Goal: Transaction & Acquisition: Purchase product/service

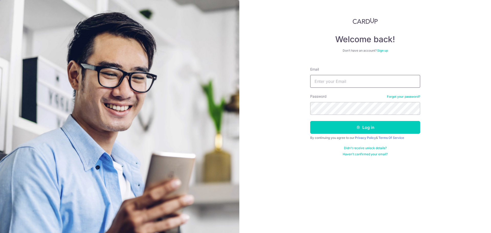
click at [342, 78] on input "Email" at bounding box center [365, 81] width 110 height 13
type input "jeremy.yow@icloud.com"
click at [310, 121] on button "Log in" at bounding box center [365, 127] width 110 height 13
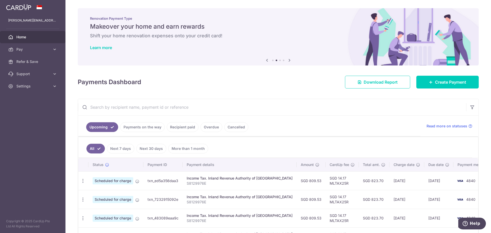
scroll to position [75, 0]
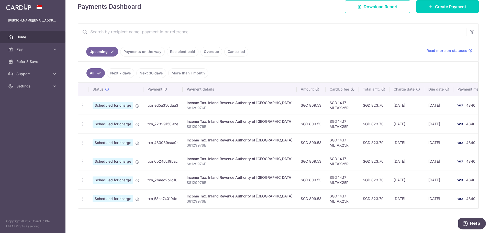
click at [237, 53] on link "Cancelled" at bounding box center [236, 52] width 24 height 10
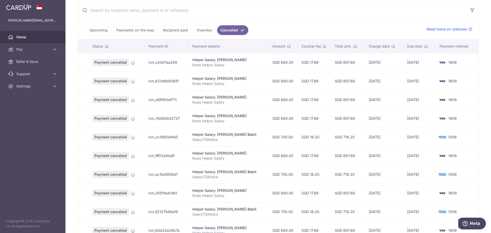
scroll to position [13, 0]
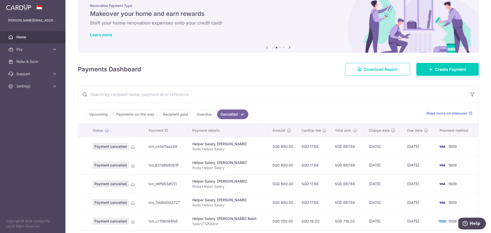
click at [166, 113] on link "Recipient paid" at bounding box center [176, 115] width 32 height 10
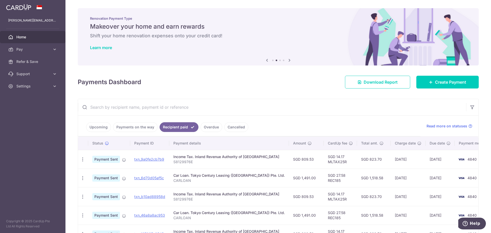
scroll to position [77, 0]
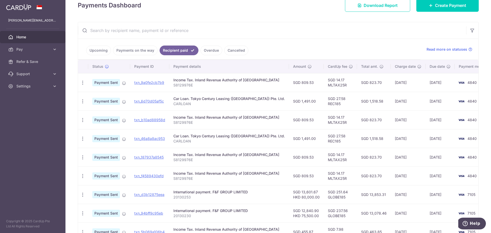
drag, startPoint x: 280, startPoint y: 139, endPoint x: 301, endPoint y: 139, distance: 20.5
click at [301, 139] on td "SGD 1,491.00" at bounding box center [306, 138] width 35 height 19
click at [293, 140] on td "SGD 1,491.00" at bounding box center [306, 138] width 35 height 19
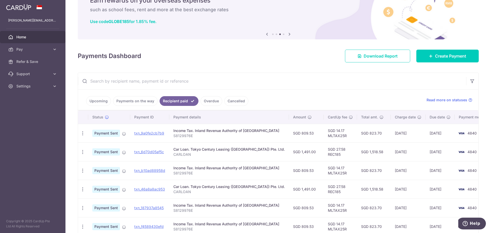
scroll to position [26, 0]
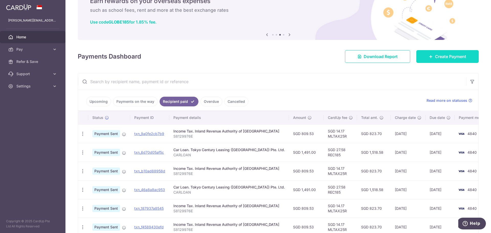
click at [444, 59] on span "Create Payment" at bounding box center [450, 56] width 31 height 6
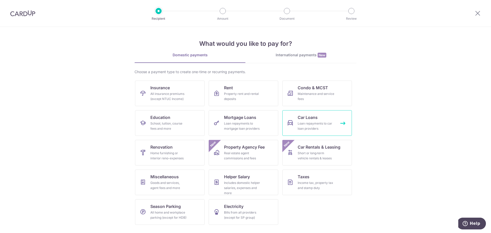
click at [319, 125] on div "Loan repayments to car loan providers" at bounding box center [316, 126] width 37 height 10
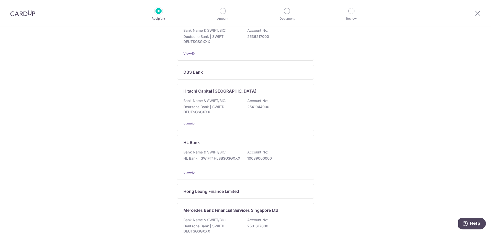
scroll to position [26, 0]
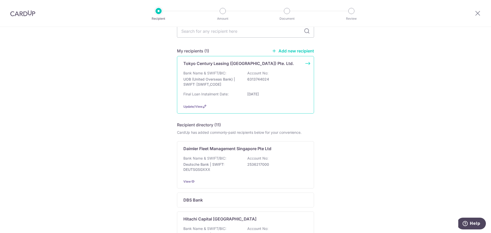
click at [300, 88] on div "Bank Name & SWIFT/BIC: UOB (United Overseas Bank) | SWIFT: UOVBSGSGXXX Account …" at bounding box center [245, 80] width 124 height 19
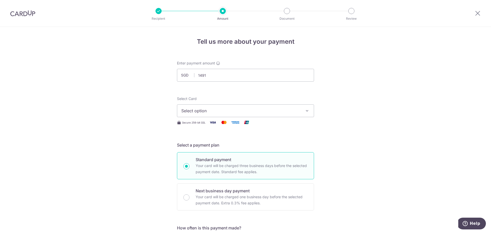
type input "1,491.00"
click at [300, 117] on button "Select option" at bounding box center [245, 110] width 137 height 13
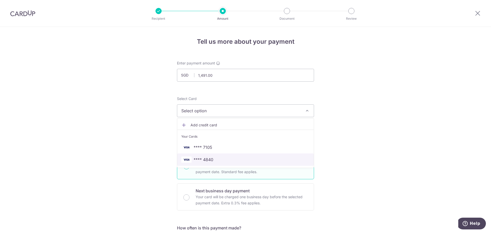
click at [214, 159] on span "**** 4840" at bounding box center [245, 160] width 128 height 6
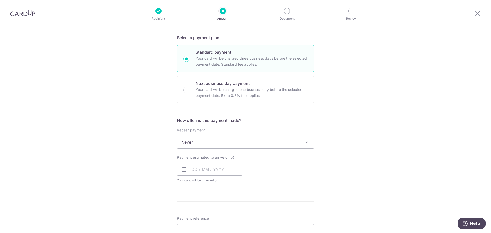
scroll to position [154, 0]
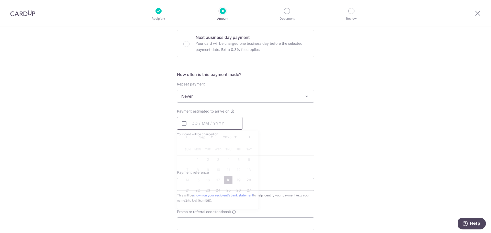
click at [193, 125] on input "text" at bounding box center [210, 123] width 66 height 13
click at [340, 128] on div "Tell us more about your payment Enter payment amount SGD 1,491.00 1491.00 Selec…" at bounding box center [245, 104] width 491 height 463
click at [289, 97] on span "Never" at bounding box center [245, 96] width 137 height 12
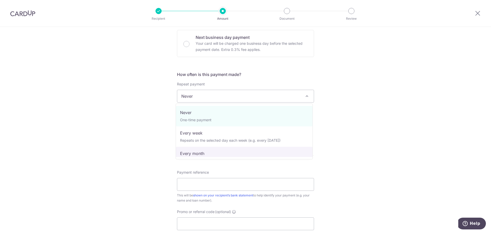
select select "3"
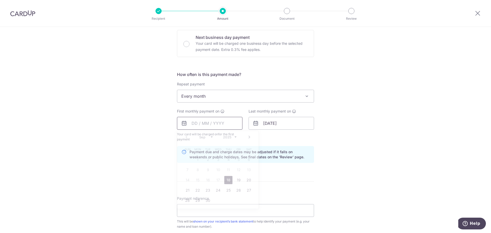
click at [193, 124] on input "text" at bounding box center [210, 123] width 66 height 13
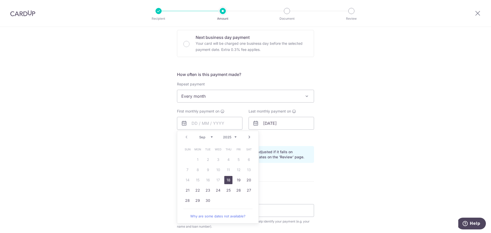
click at [248, 138] on link "Next" at bounding box center [249, 137] width 6 height 6
click at [187, 138] on link "Prev" at bounding box center [186, 137] width 6 height 6
drag, startPoint x: 208, startPoint y: 201, endPoint x: 274, endPoint y: 188, distance: 67.2
click at [209, 201] on link "30" at bounding box center [208, 201] width 8 height 8
type input "30/09/2025"
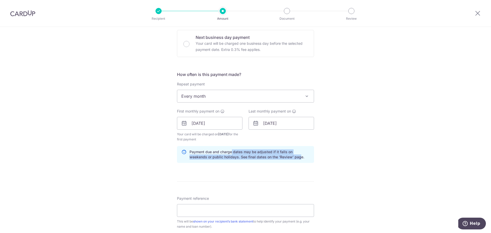
drag, startPoint x: 231, startPoint y: 154, endPoint x: 280, endPoint y: 158, distance: 49.3
click at [280, 158] on p "Payment due and charge dates may be adjusted if it falls on weekends or public …" at bounding box center [250, 154] width 120 height 10
click at [263, 160] on div "Payment due and charge dates may be adjusted if it falls on weekends or public …" at bounding box center [245, 154] width 137 height 17
click at [254, 213] on input "Payment reference" at bounding box center [245, 210] width 137 height 13
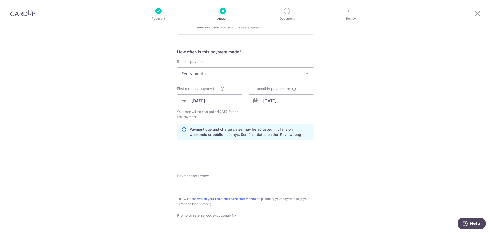
scroll to position [205, 0]
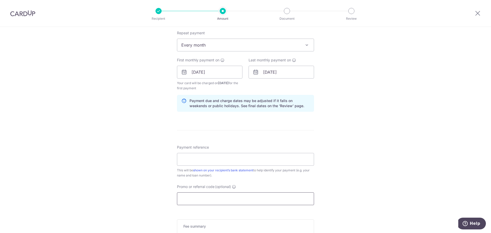
click at [261, 203] on input "Promo or referral code (optional)" at bounding box center [245, 198] width 137 height 13
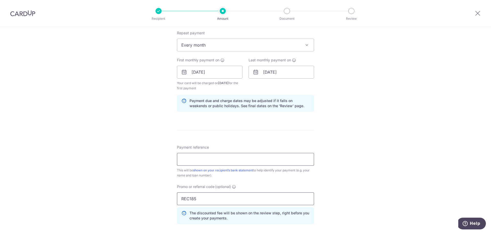
type input "REC185"
click at [275, 156] on input "Payment reference" at bounding box center [245, 159] width 137 height 13
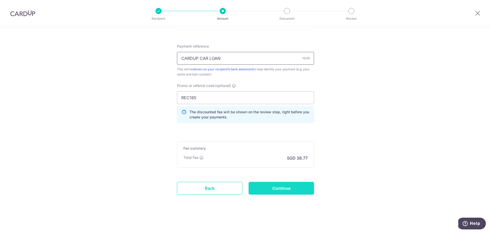
type input "CARDUP CAR LOAN"
click at [307, 190] on input "Continue" at bounding box center [282, 188] width 66 height 13
type input "Create Schedule"
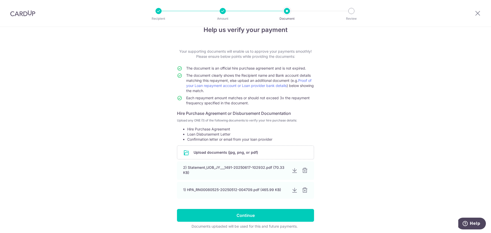
scroll to position [32, 0]
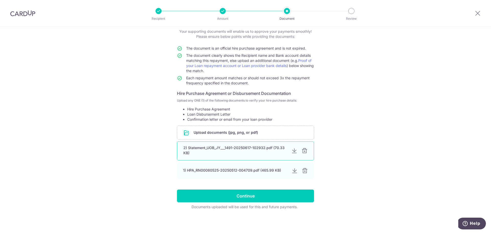
click at [293, 151] on div at bounding box center [294, 151] width 6 height 6
click at [302, 152] on div at bounding box center [305, 151] width 6 height 6
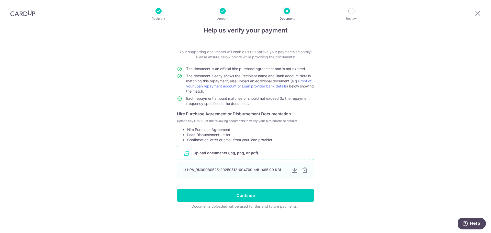
click at [272, 154] on input "file" at bounding box center [245, 152] width 137 height 13
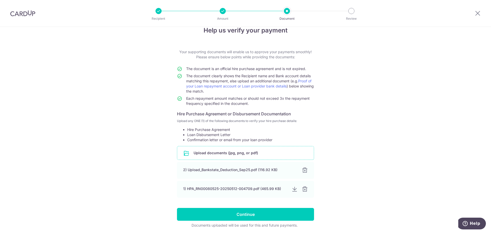
scroll to position [30, 0]
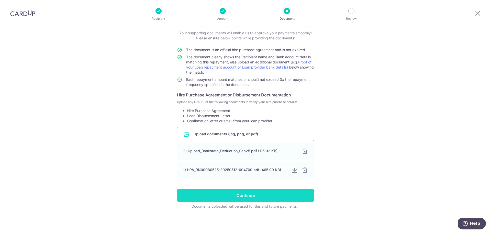
click at [289, 198] on input "Continue" at bounding box center [245, 195] width 137 height 13
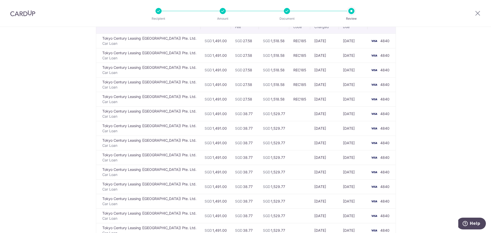
scroll to position [51, 0]
click at [31, 13] on img at bounding box center [22, 13] width 25 height 6
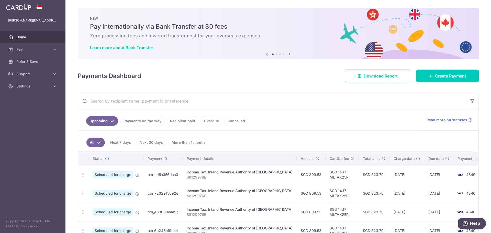
click at [159, 121] on link "Payments on the way" at bounding box center [142, 121] width 45 height 10
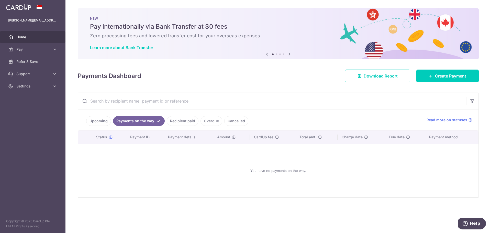
click at [105, 119] on link "Upcoming" at bounding box center [98, 121] width 25 height 10
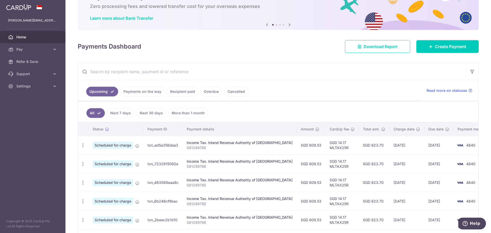
scroll to position [69, 0]
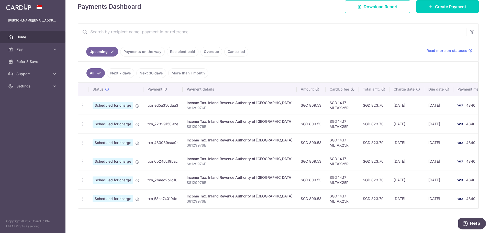
click at [130, 73] on link "Next 7 days" at bounding box center [120, 73] width 27 height 10
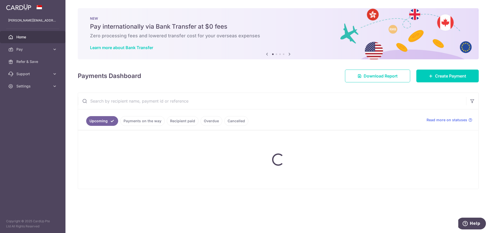
scroll to position [0, 0]
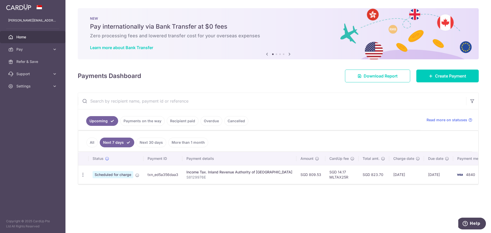
click at [154, 150] on ul "All Next 7 days Next 30 days More than 1 month" at bounding box center [275, 141] width 394 height 21
click at [156, 149] on ul "All Next 7 days Next 30 days More than 1 month" at bounding box center [275, 141] width 394 height 21
click at [158, 145] on link "Next 30 days" at bounding box center [151, 143] width 30 height 10
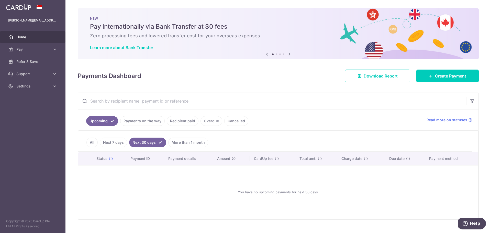
click at [89, 142] on link "All" at bounding box center [91, 143] width 11 height 10
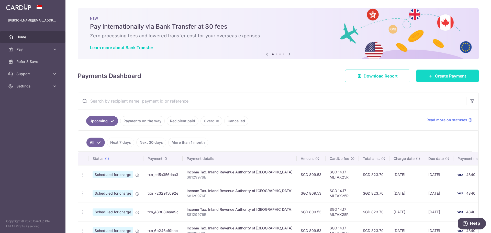
click at [444, 72] on link "Create Payment" at bounding box center [448, 76] width 62 height 13
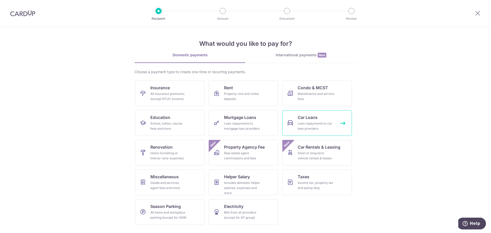
click at [328, 125] on div "Loan repayments to car loan providers" at bounding box center [316, 126] width 37 height 10
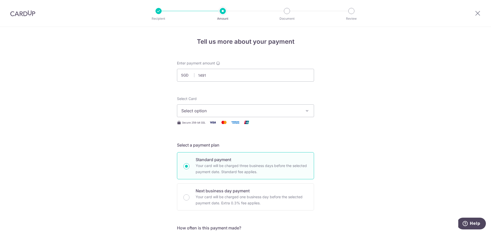
type input "1,491.00"
drag, startPoint x: 352, startPoint y: 106, endPoint x: 346, endPoint y: 107, distance: 5.2
click at [282, 109] on span "Select option" at bounding box center [240, 111] width 119 height 6
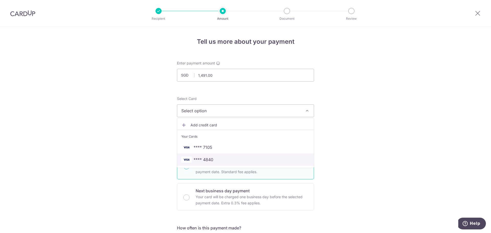
click at [270, 159] on span "**** 4840" at bounding box center [245, 160] width 128 height 6
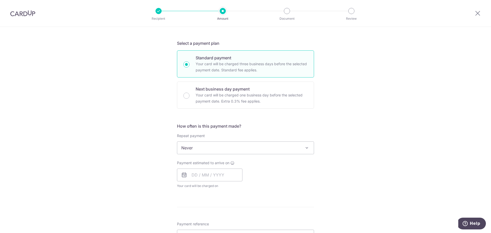
scroll to position [102, 0]
click at [242, 145] on span "Never" at bounding box center [245, 147] width 137 height 12
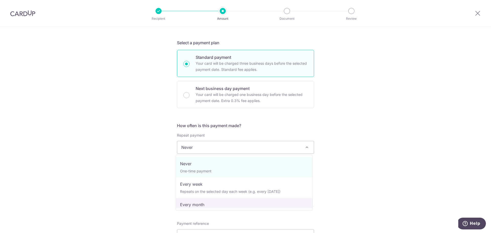
select select "3"
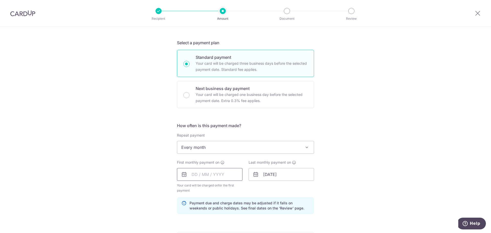
click at [224, 174] on input "text" at bounding box center [210, 174] width 66 height 13
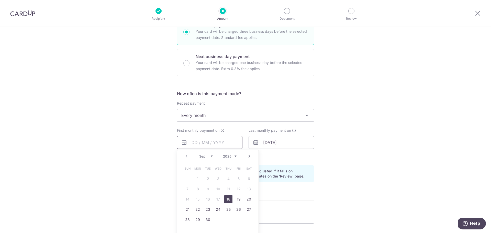
scroll to position [179, 0]
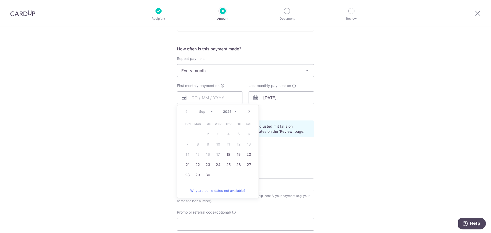
click at [250, 113] on link "Next" at bounding box center [249, 111] width 6 height 6
click at [227, 135] on link "2" at bounding box center [228, 134] width 8 height 8
type input "[DATE]"
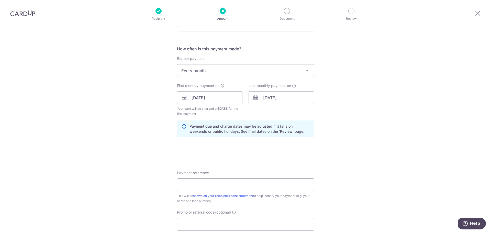
click at [256, 188] on input "Payment reference" at bounding box center [245, 185] width 137 height 13
click at [224, 184] on input "Payment reference" at bounding box center [245, 185] width 137 height 13
type input "c"
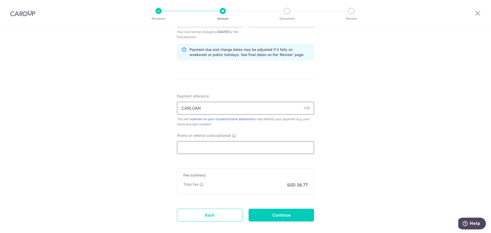
type input "CARLOAN"
click at [275, 153] on input "Promo or referral code (optional)" at bounding box center [245, 147] width 137 height 13
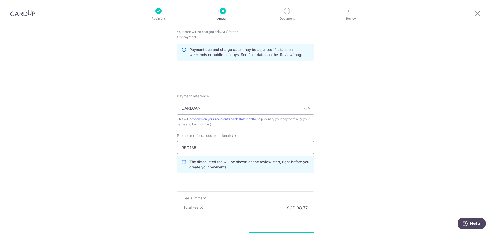
scroll to position [306, 0]
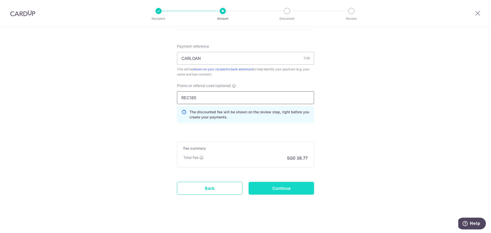
type input "REC185"
click at [293, 186] on input "Continue" at bounding box center [282, 188] width 66 height 13
type input "Create Schedule"
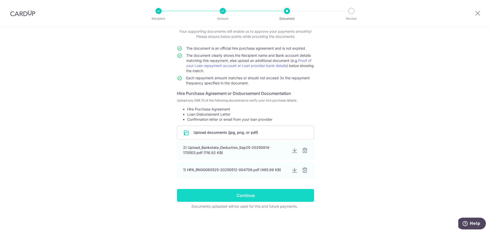
click at [278, 198] on input "Continue" at bounding box center [245, 195] width 137 height 13
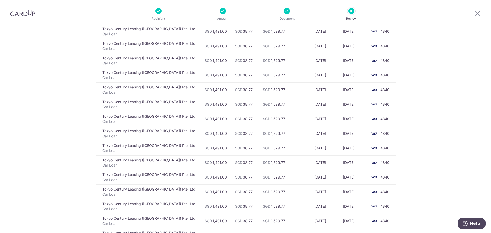
scroll to position [886, 0]
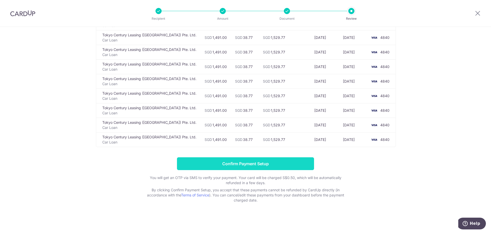
click at [248, 165] on input "Confirm Payment Setup" at bounding box center [245, 163] width 137 height 13
